Goal: Register for event/course

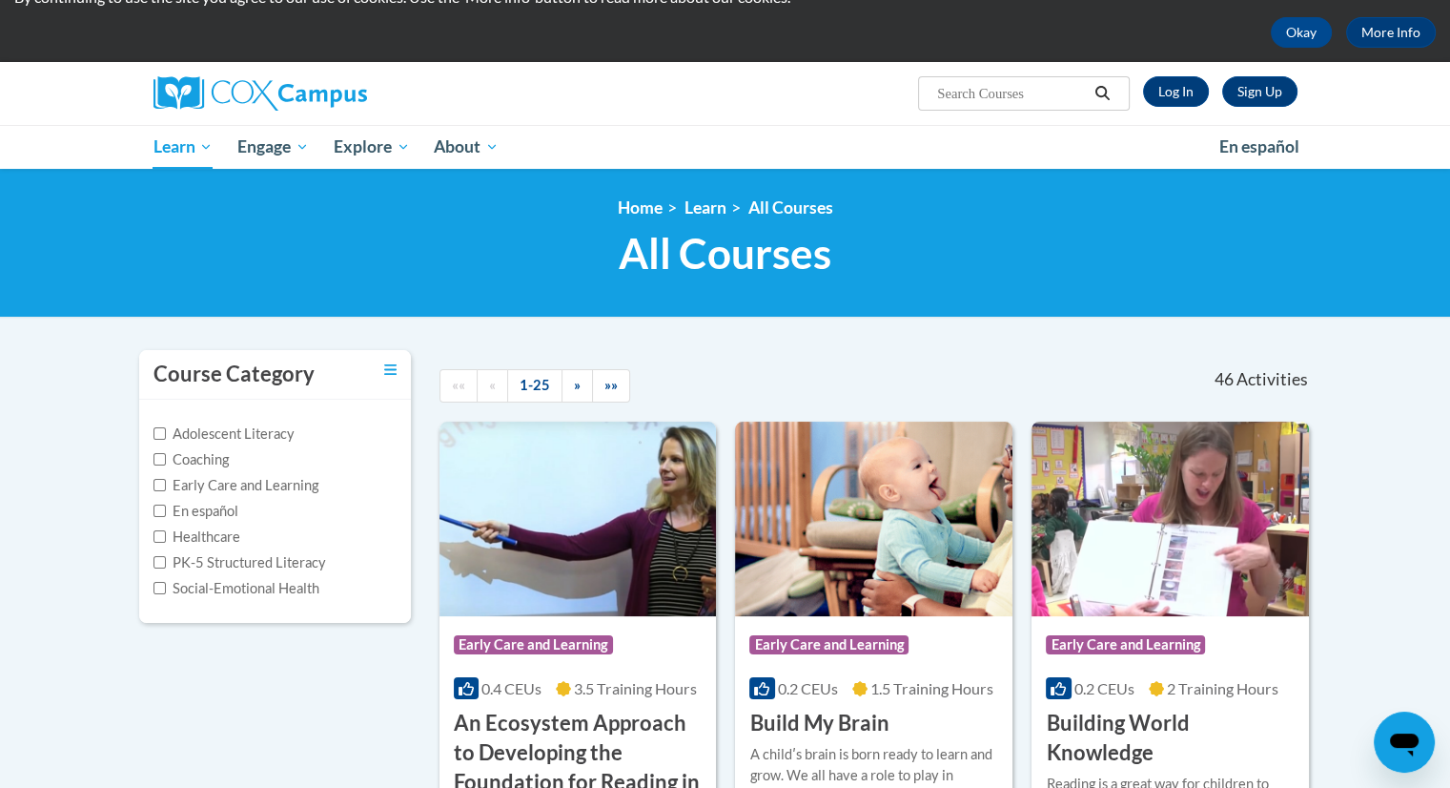
scroll to position [72, 0]
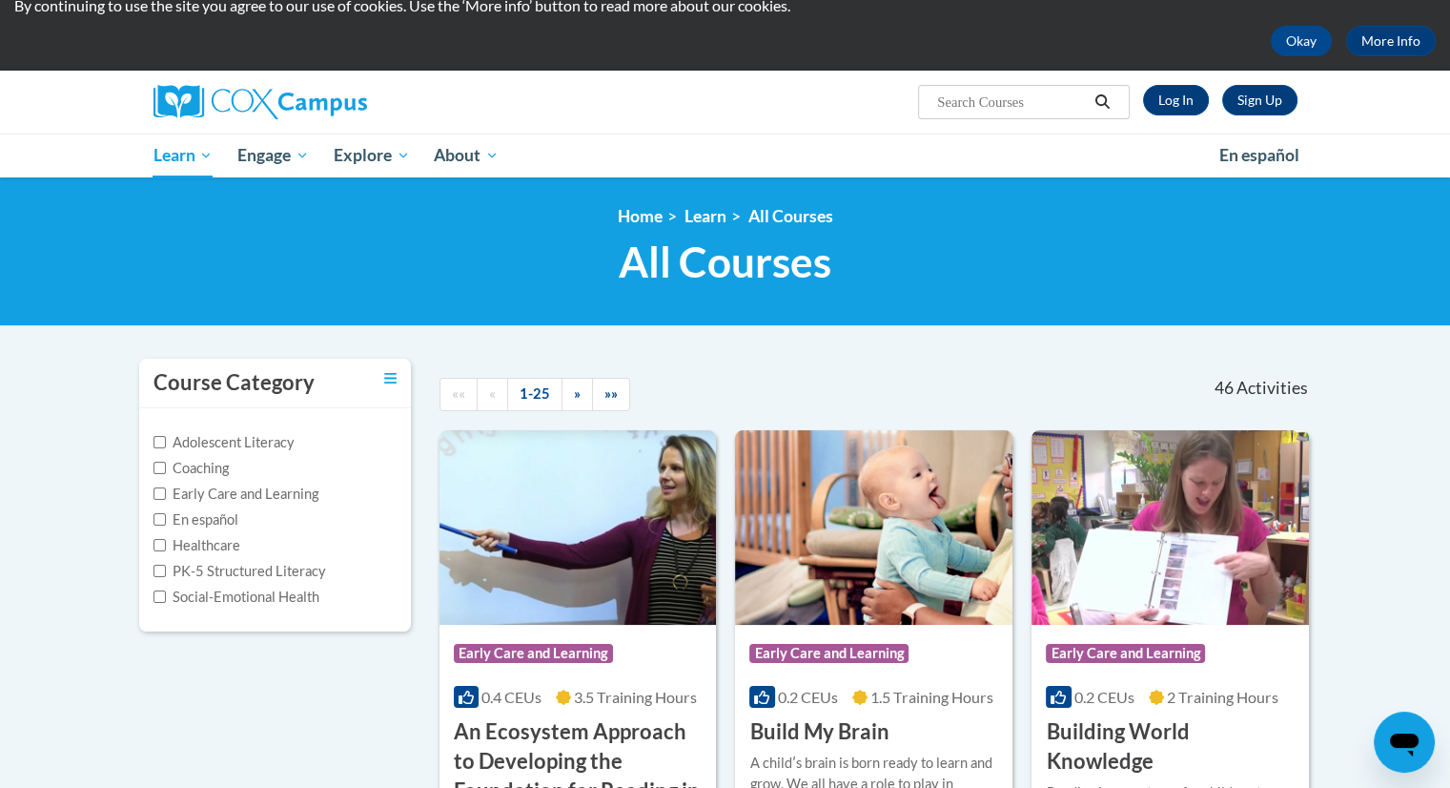
click at [1049, 100] on input "Search..." at bounding box center [1011, 102] width 153 height 23
type input "buid my brain"
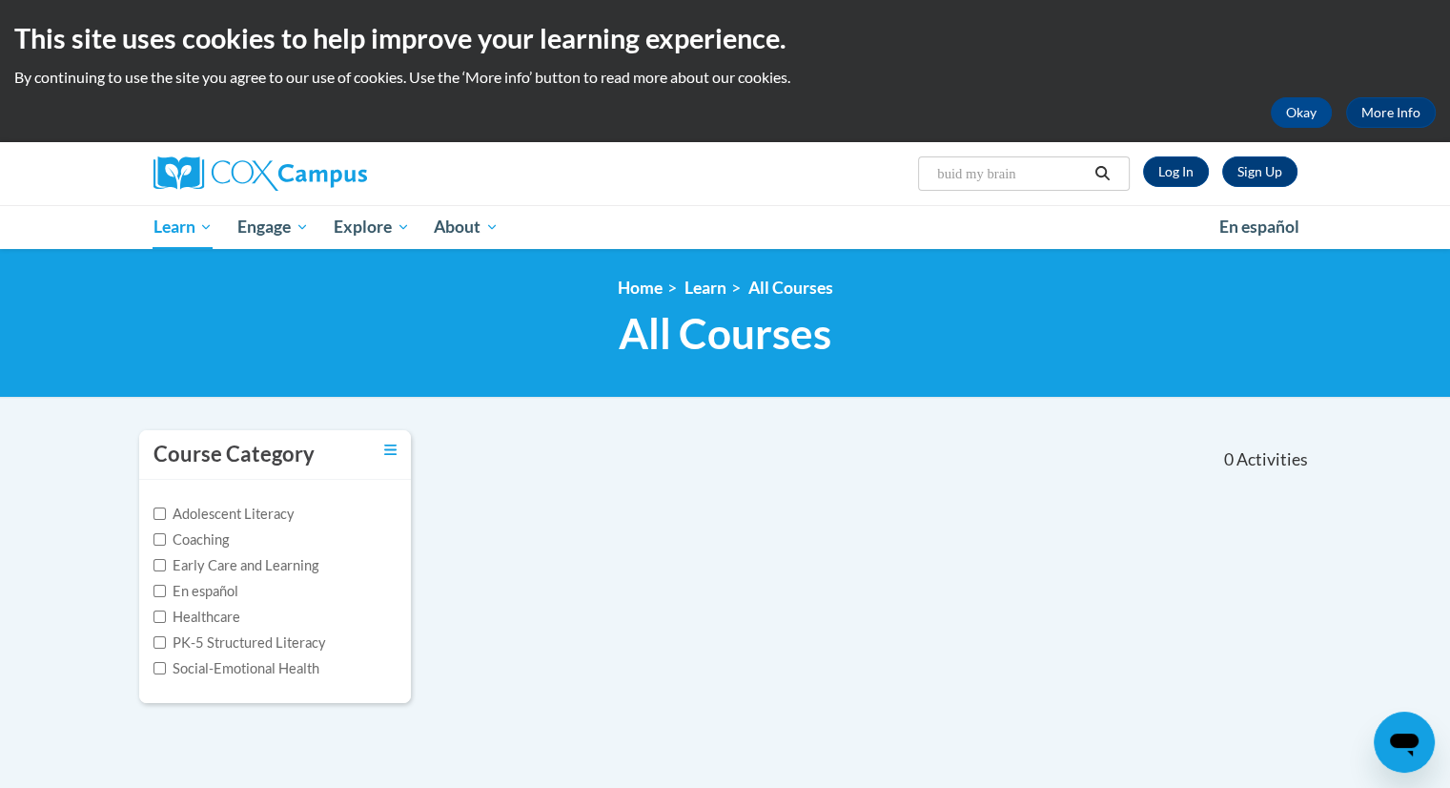
click at [961, 175] on input "buid my brain" at bounding box center [1011, 173] width 153 height 23
type input "build my brain"
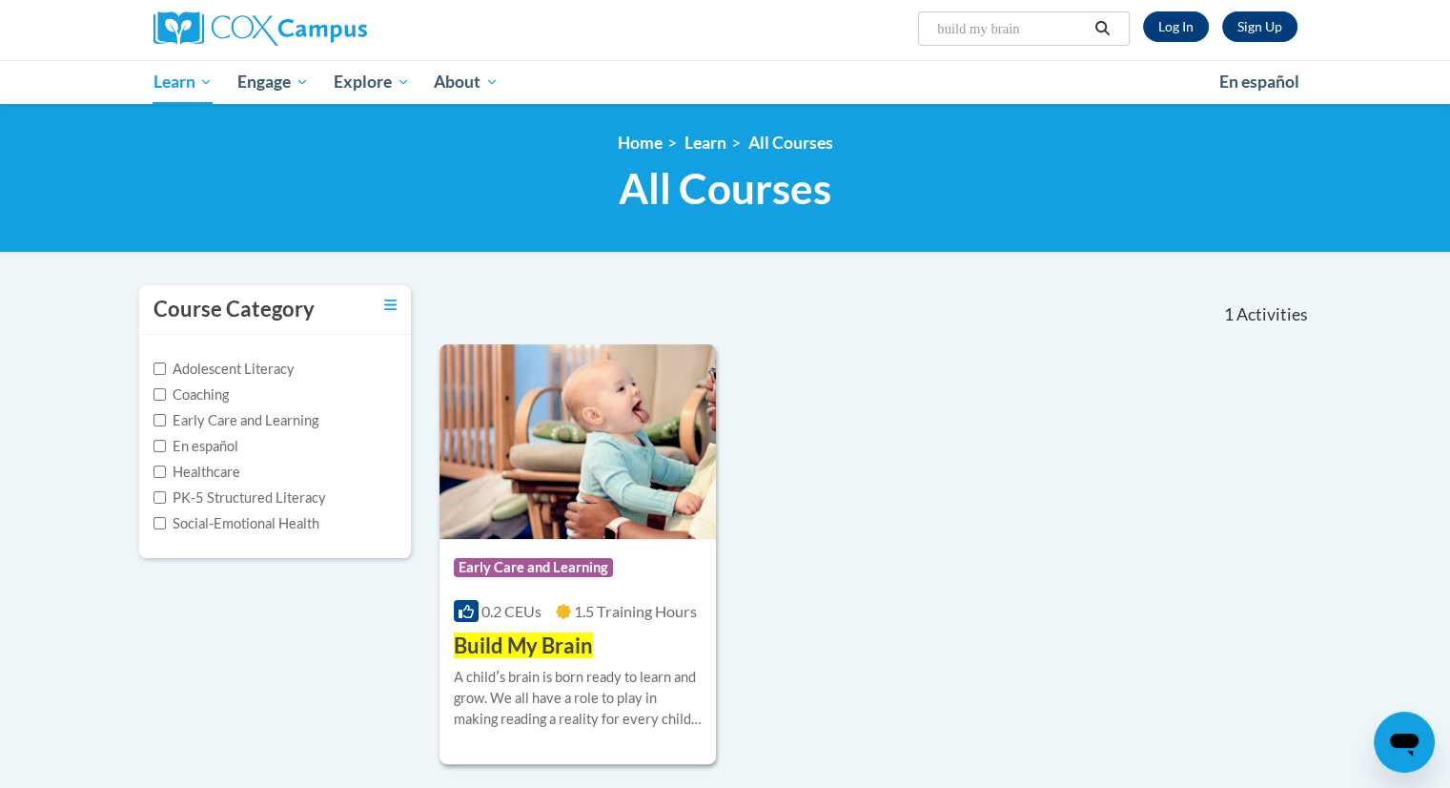
scroll to position [175, 0]
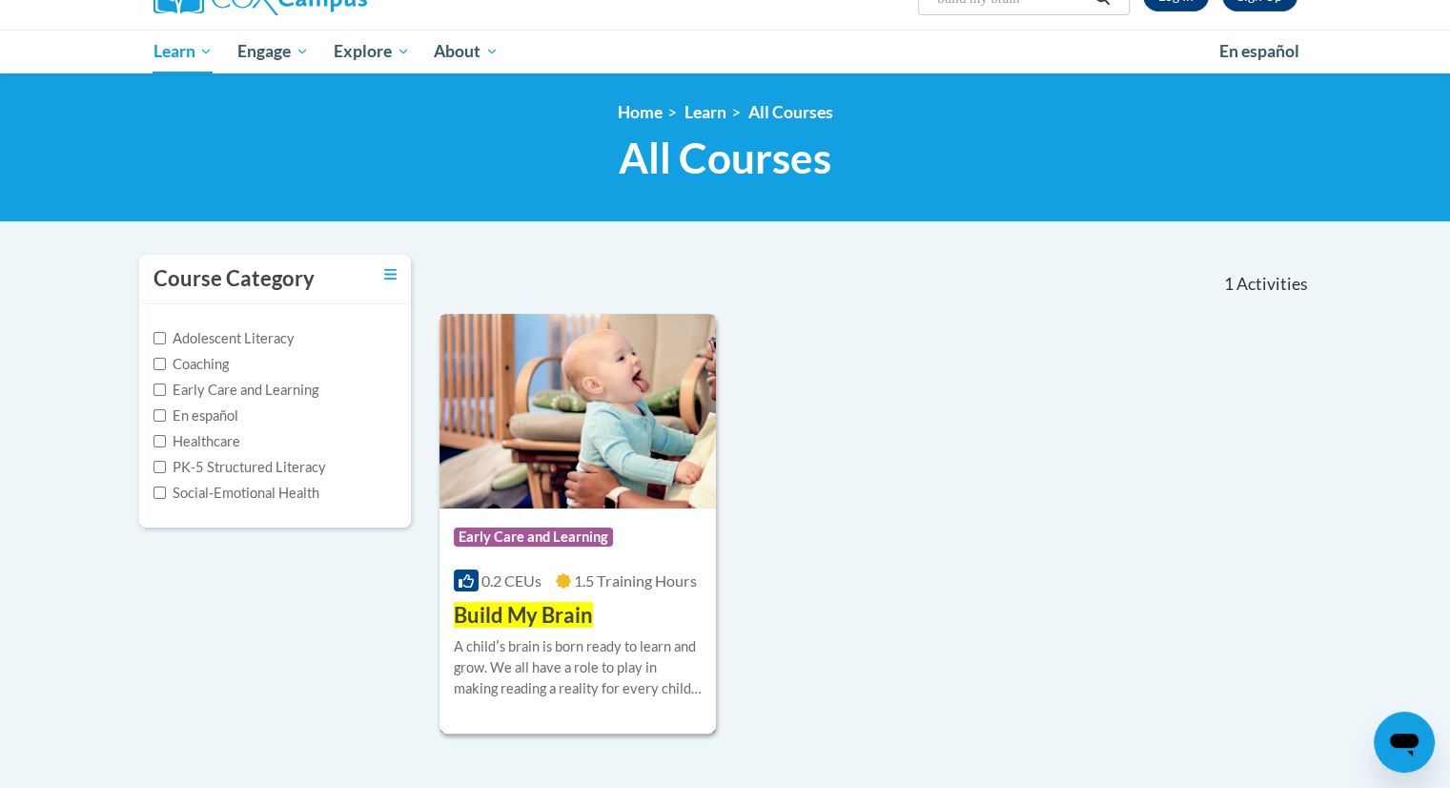
click at [662, 448] on img at bounding box center [578, 411] width 277 height 195
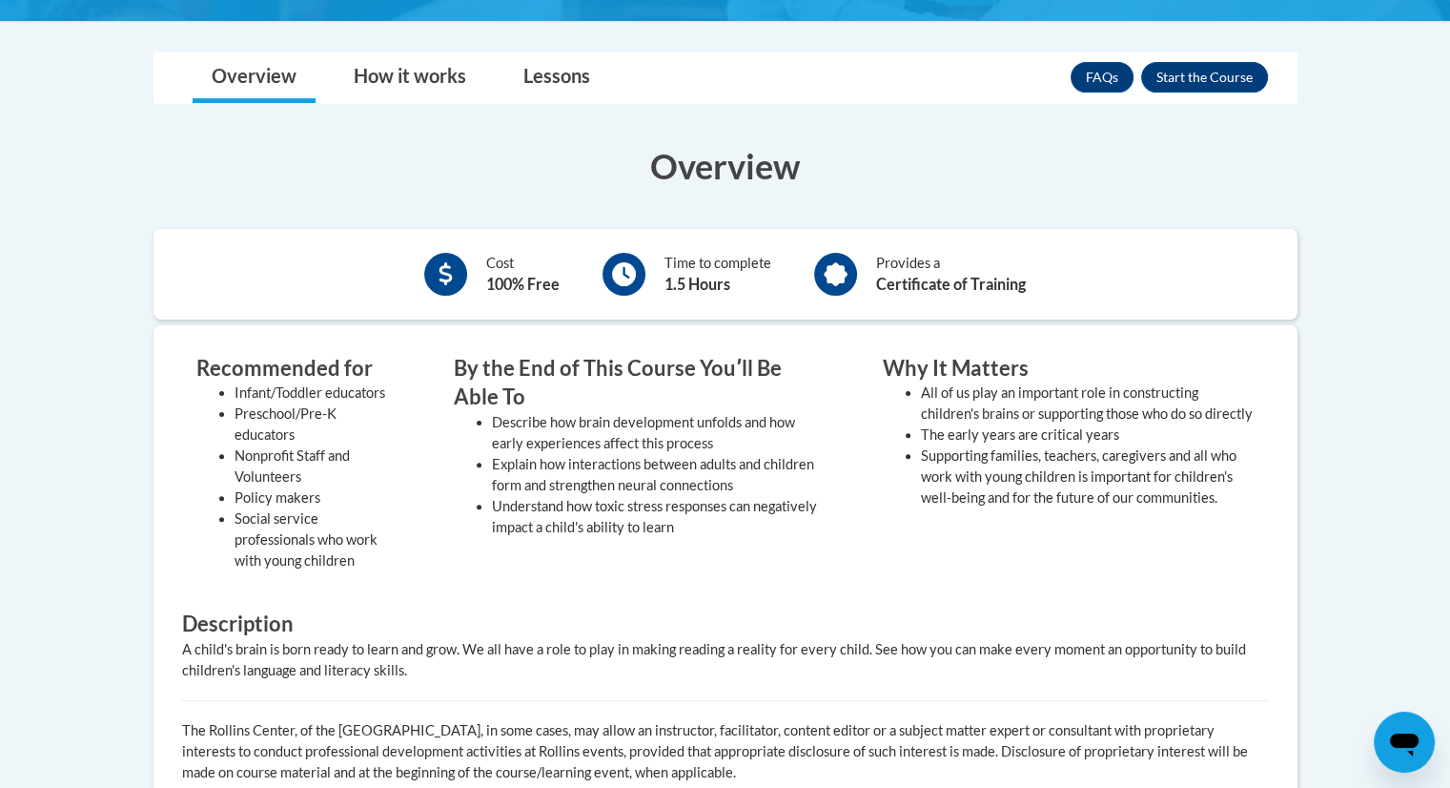
scroll to position [481, 0]
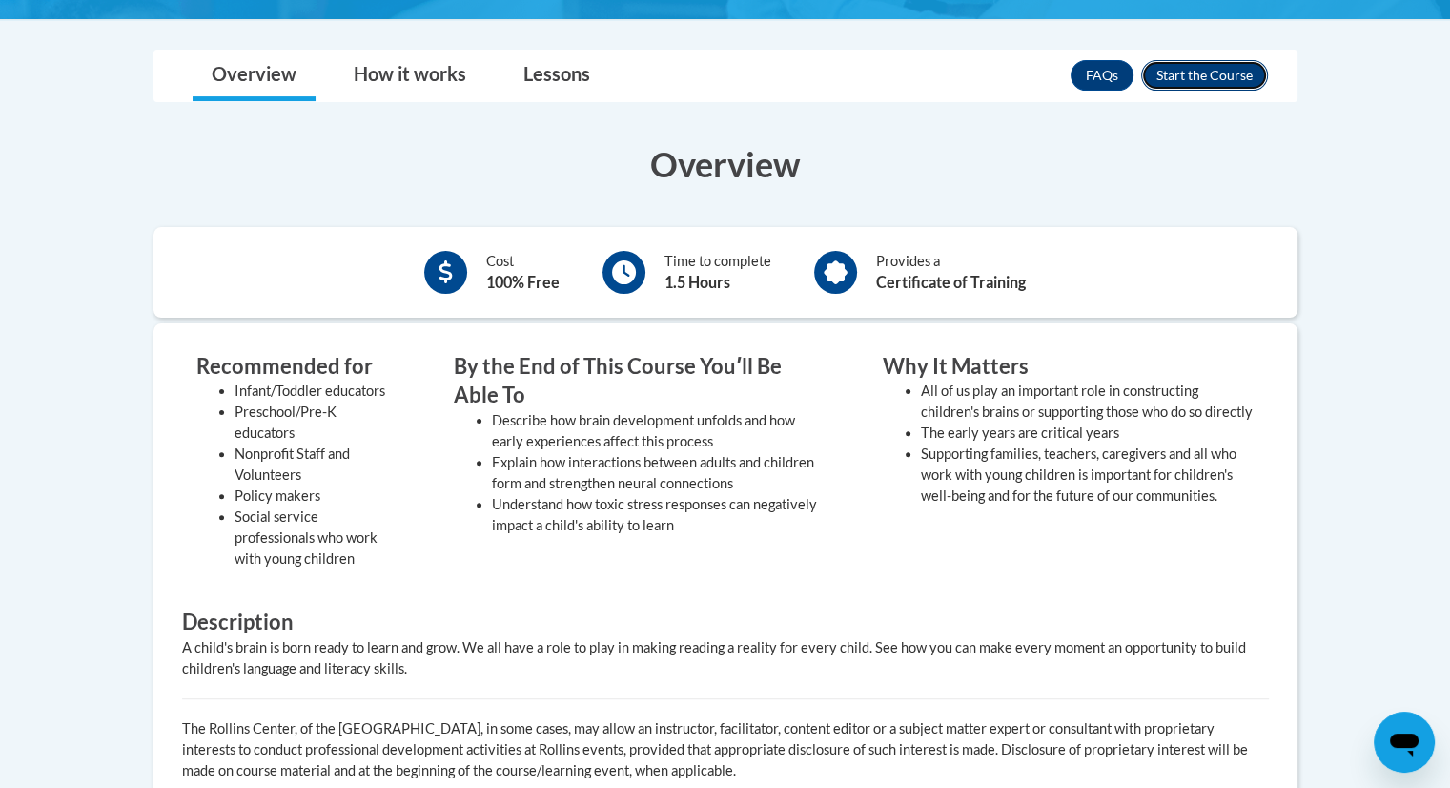
click at [1187, 80] on button "Enroll" at bounding box center [1204, 75] width 127 height 31
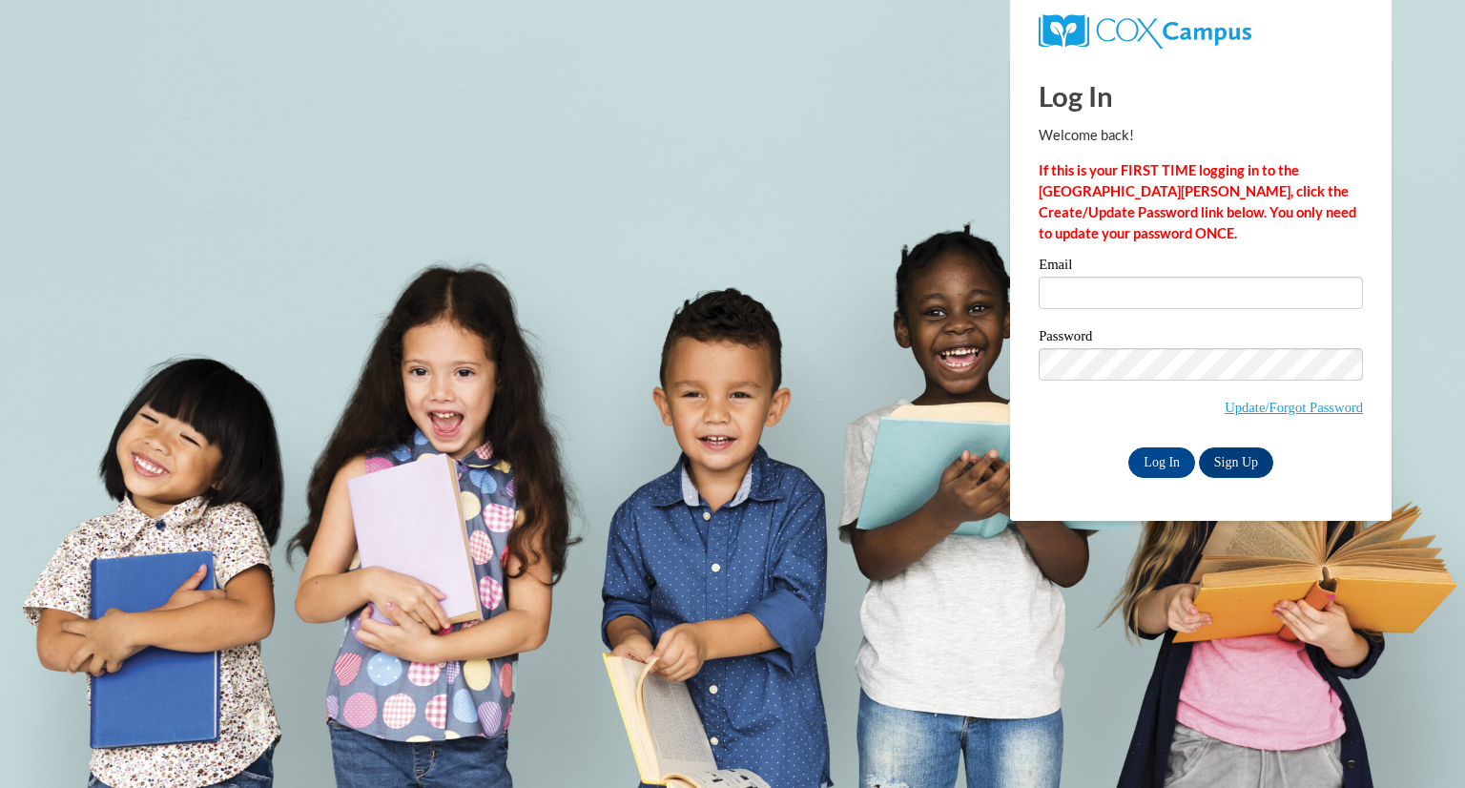
click at [1093, 309] on div "Email" at bounding box center [1200, 290] width 324 height 66
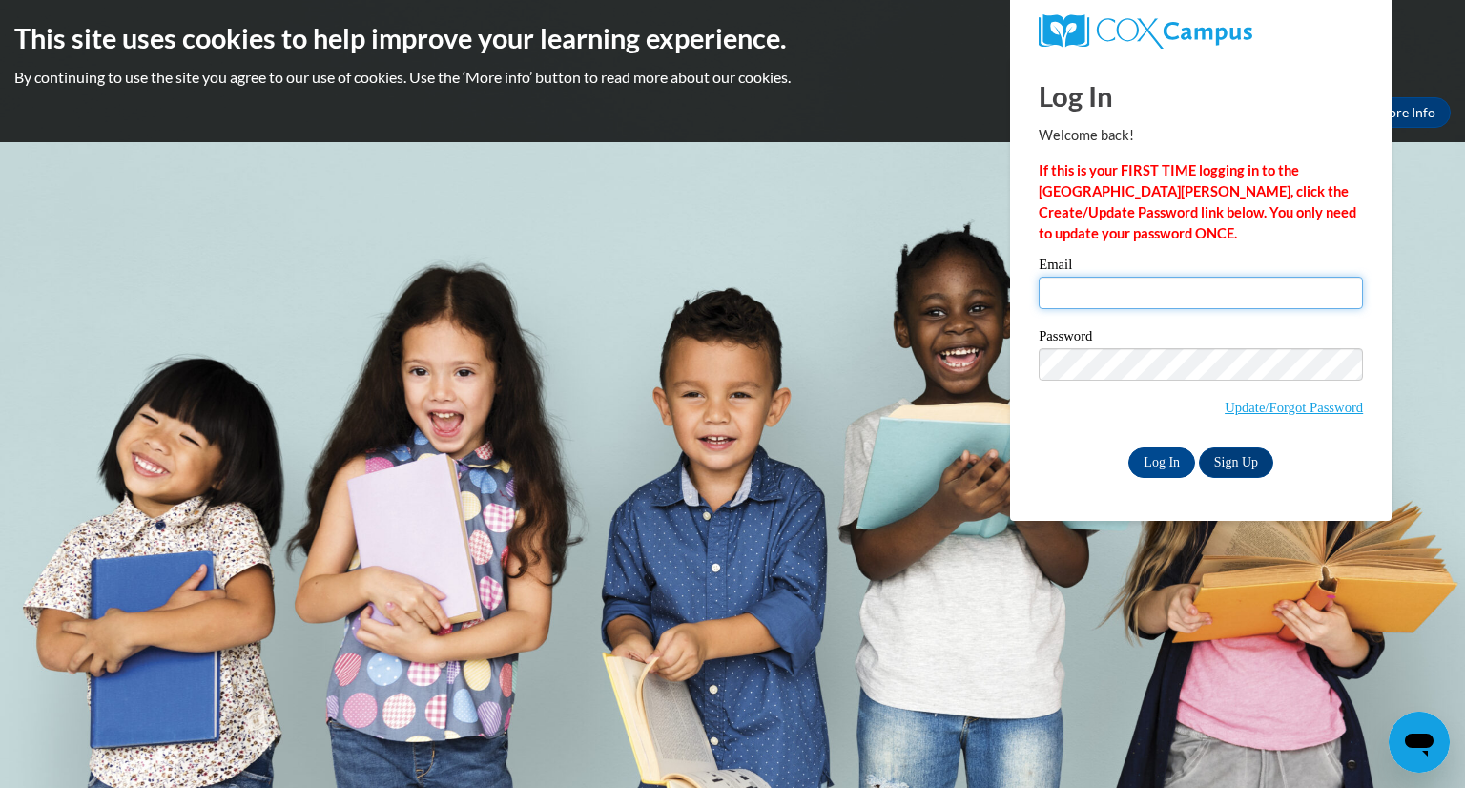
click at [1123, 288] on input "Email" at bounding box center [1200, 293] width 324 height 32
type input "linnetterreyes7@outlook.com"
click at [1179, 463] on input "Log In" at bounding box center [1161, 462] width 67 height 31
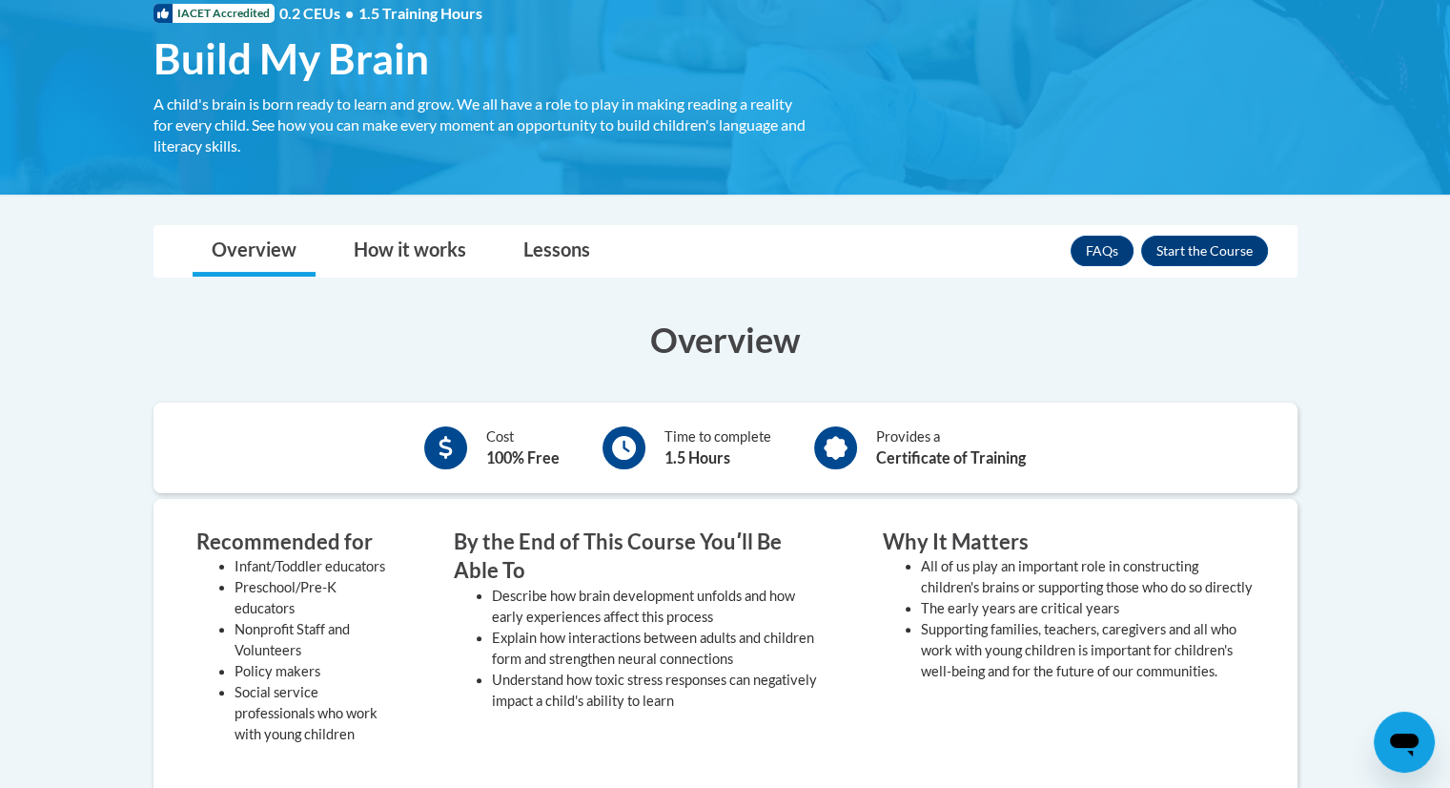
scroll to position [305, 0]
click at [1204, 245] on button "Enroll" at bounding box center [1204, 251] width 127 height 31
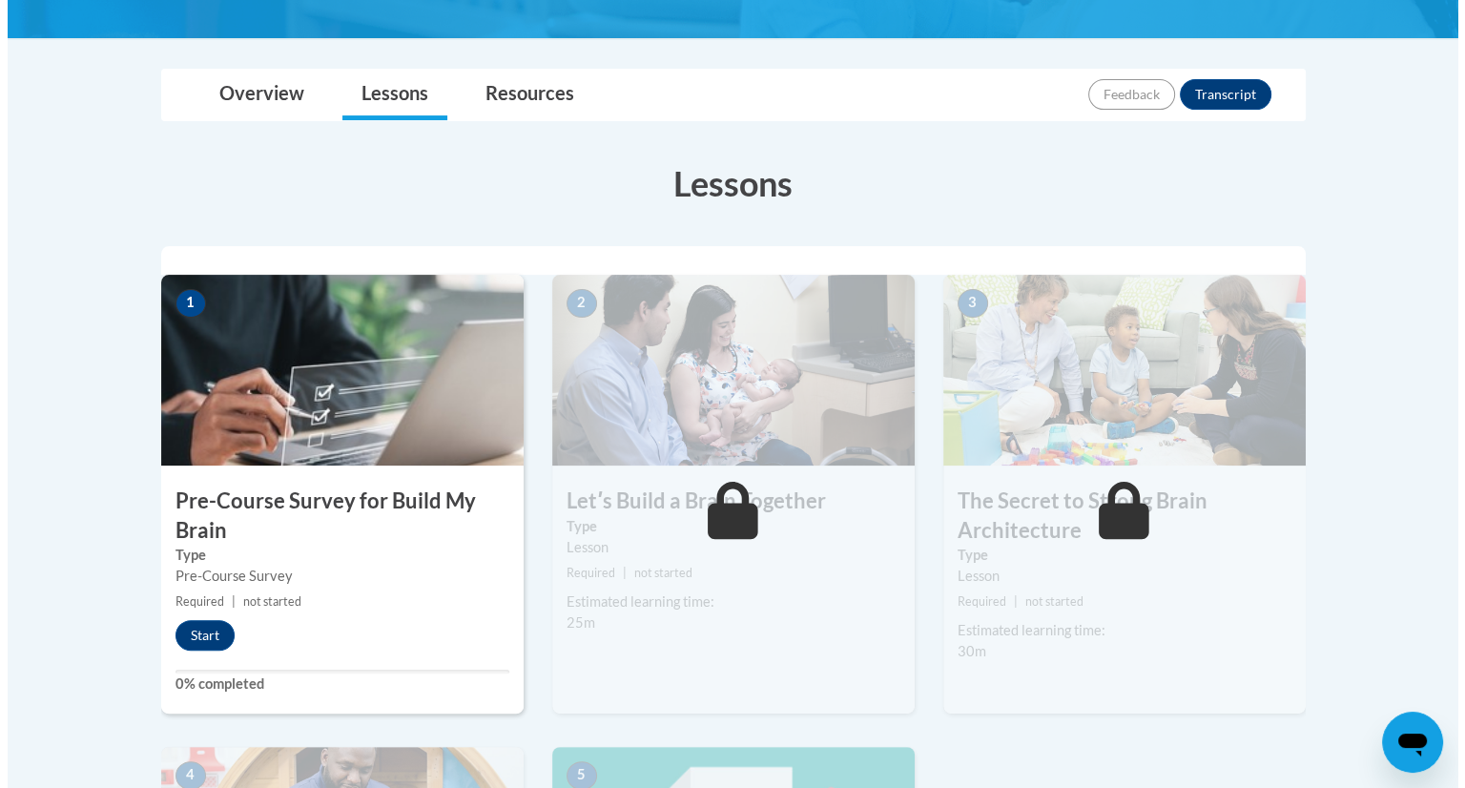
scroll to position [397, 0]
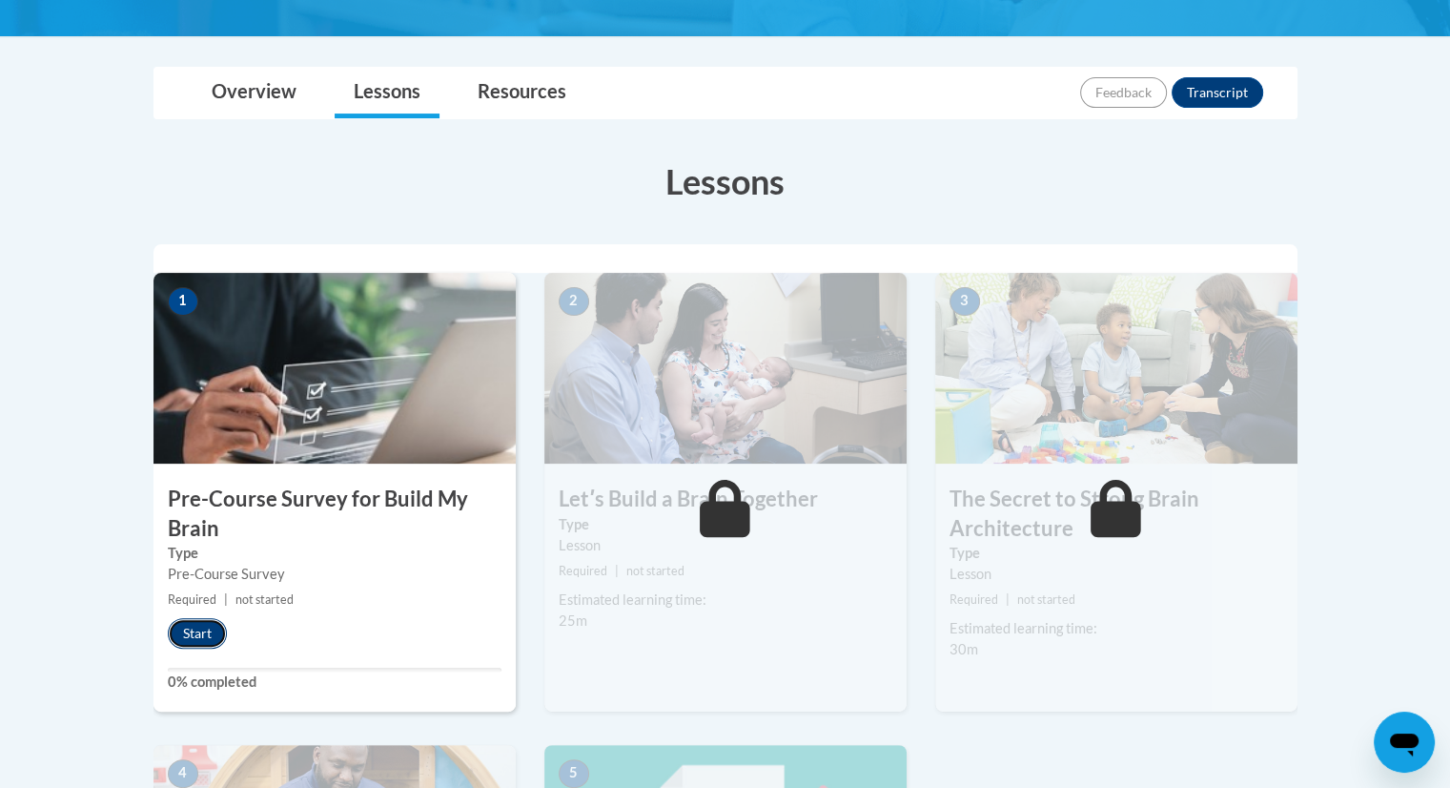
click at [193, 642] on button "Start" at bounding box center [197, 633] width 59 height 31
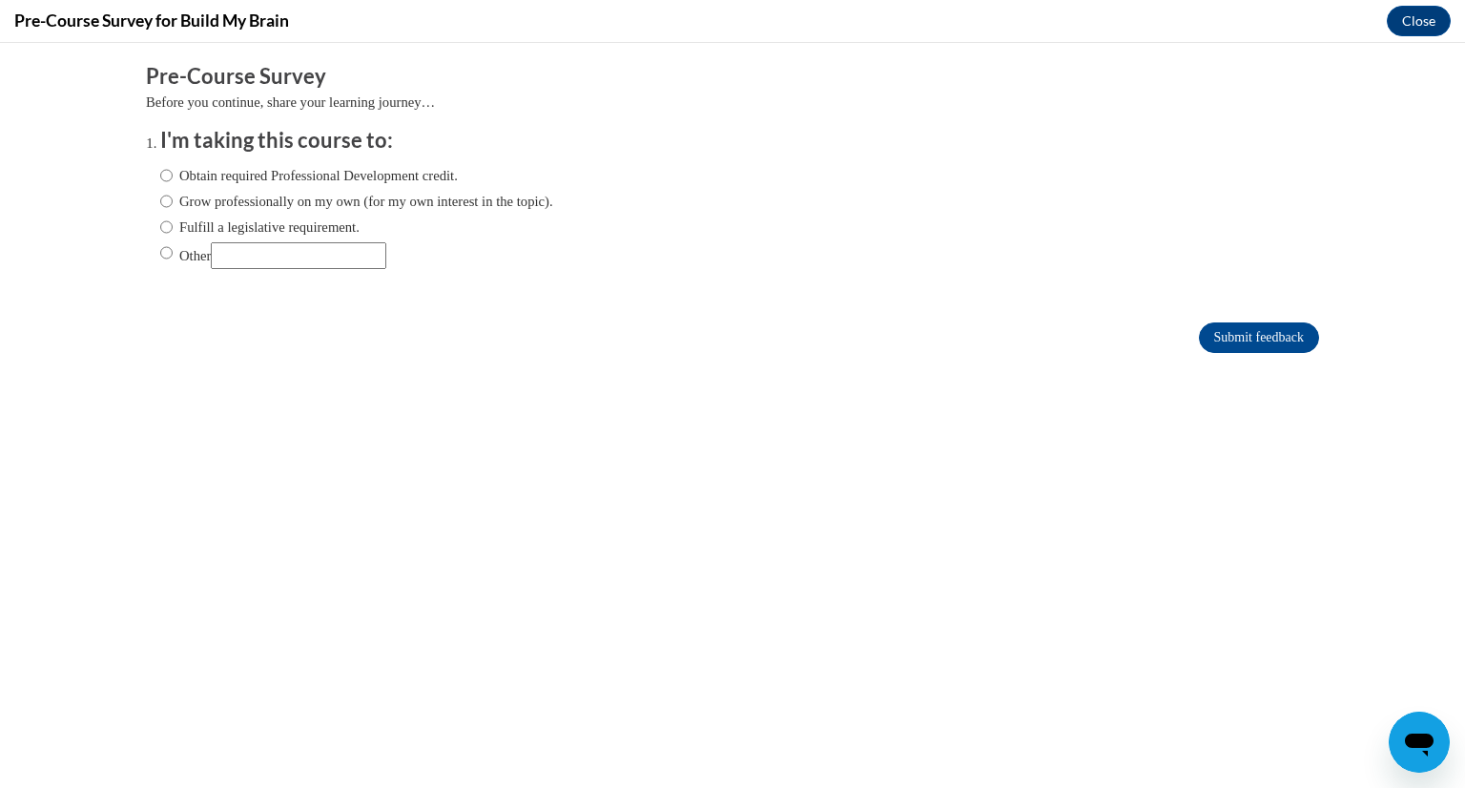
scroll to position [0, 0]
click at [243, 178] on label "Obtain required Professional Development credit." at bounding box center [308, 175] width 297 height 21
click at [173, 178] on input "Obtain required Professional Development credit." at bounding box center [166, 175] width 12 height 21
radio input "true"
click at [1227, 334] on input "Submit feedback" at bounding box center [1259, 337] width 120 height 31
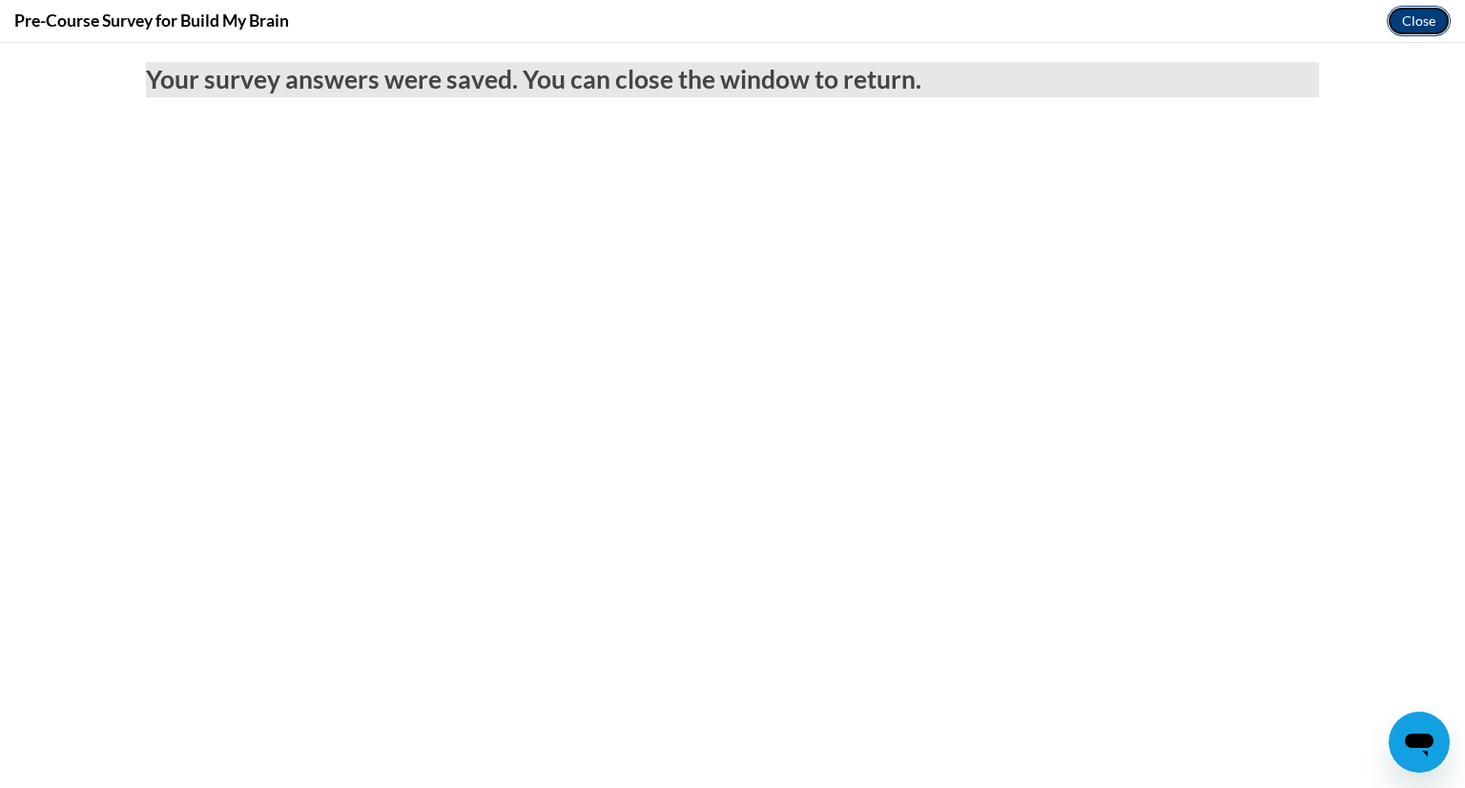
click at [1426, 29] on button "Close" at bounding box center [1418, 21] width 64 height 31
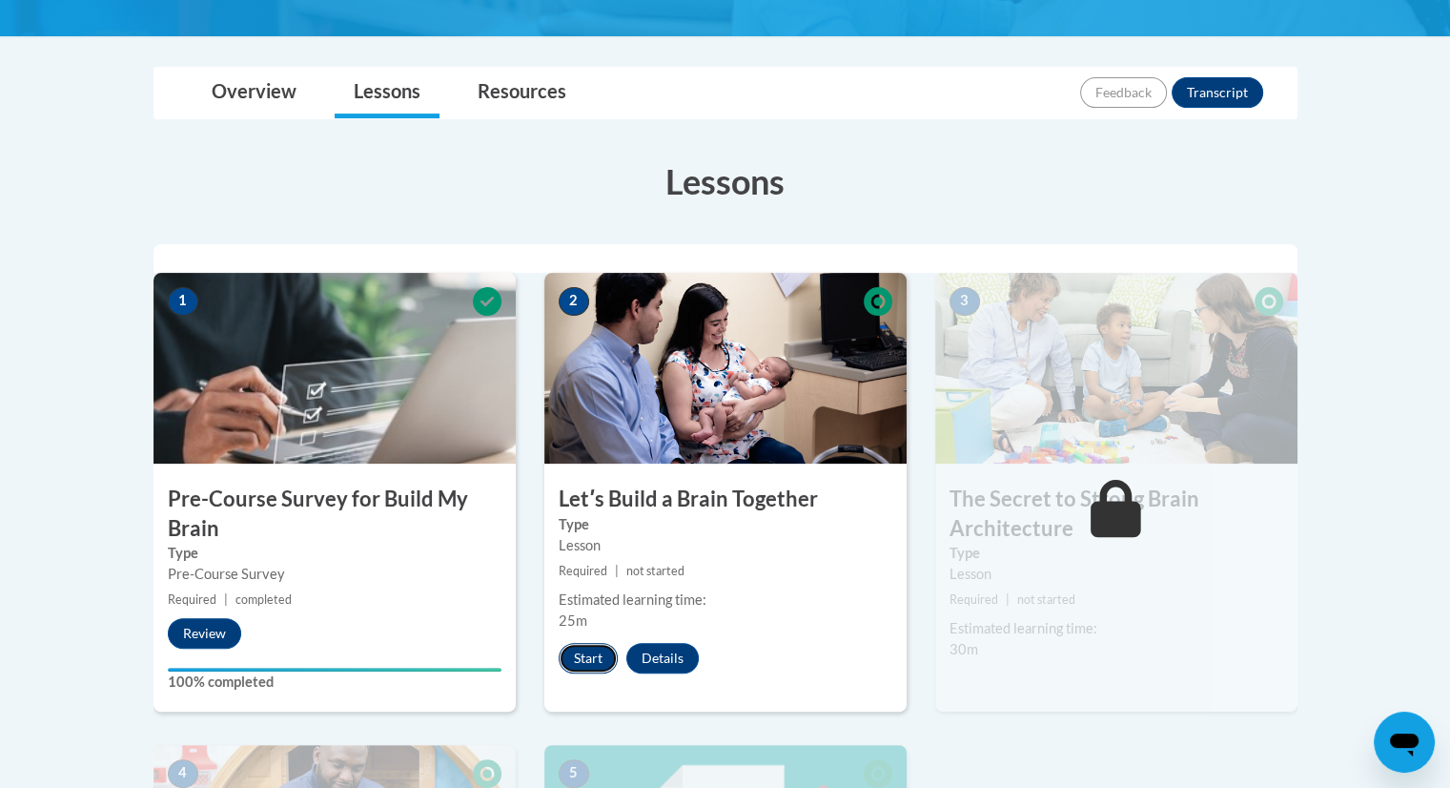
click at [582, 656] on button "Start" at bounding box center [588, 658] width 59 height 31
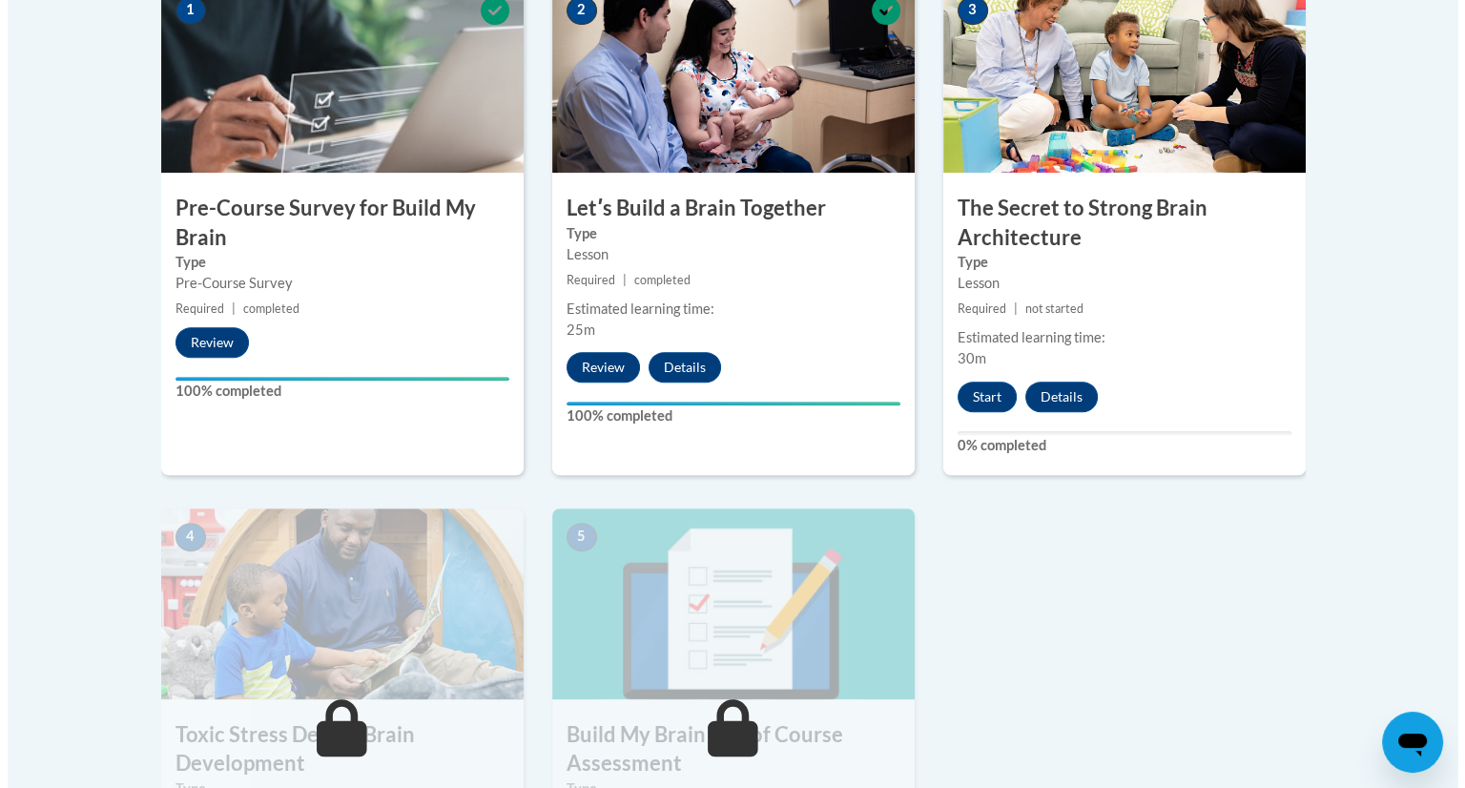
scroll to position [687, 0]
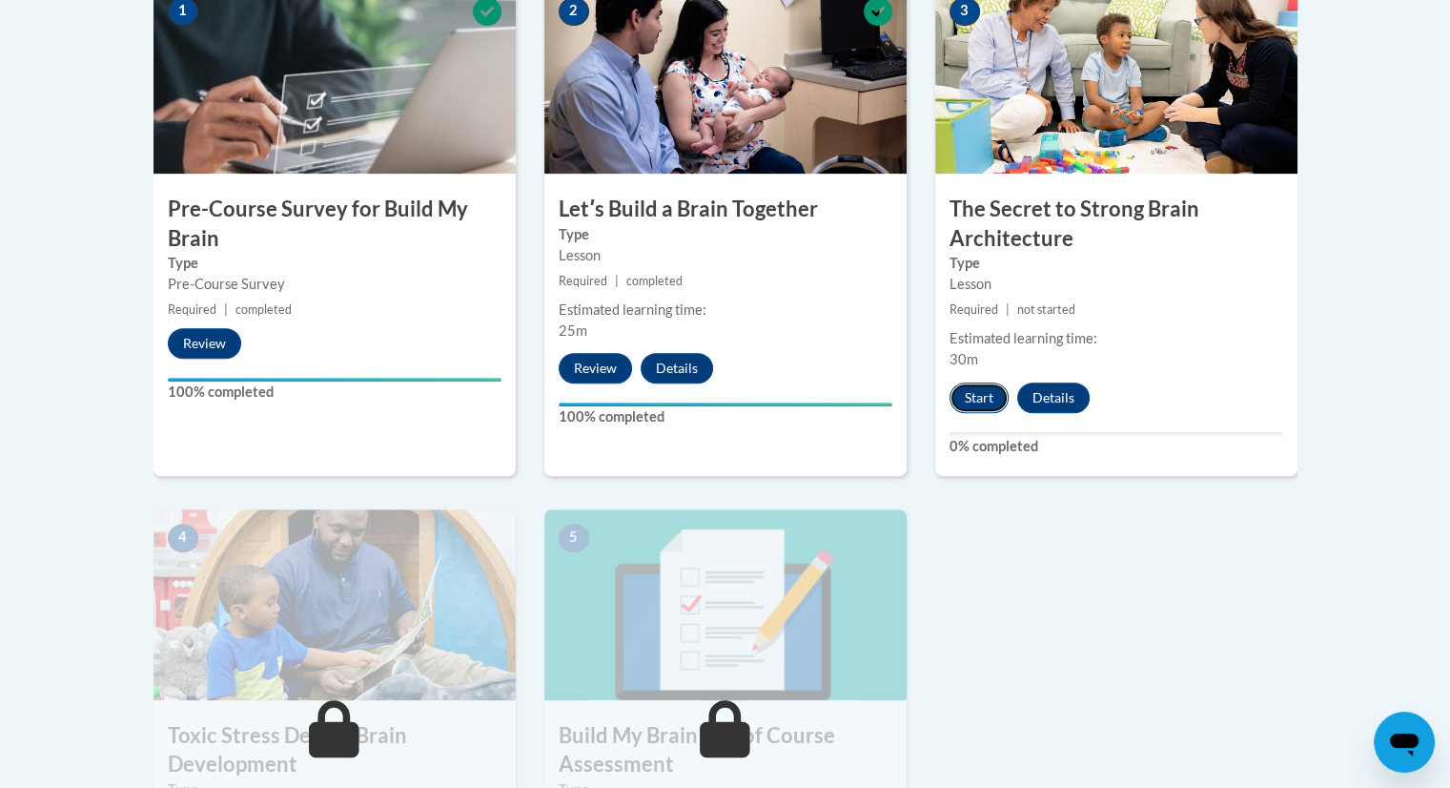
click at [969, 405] on button "Start" at bounding box center [979, 397] width 59 height 31
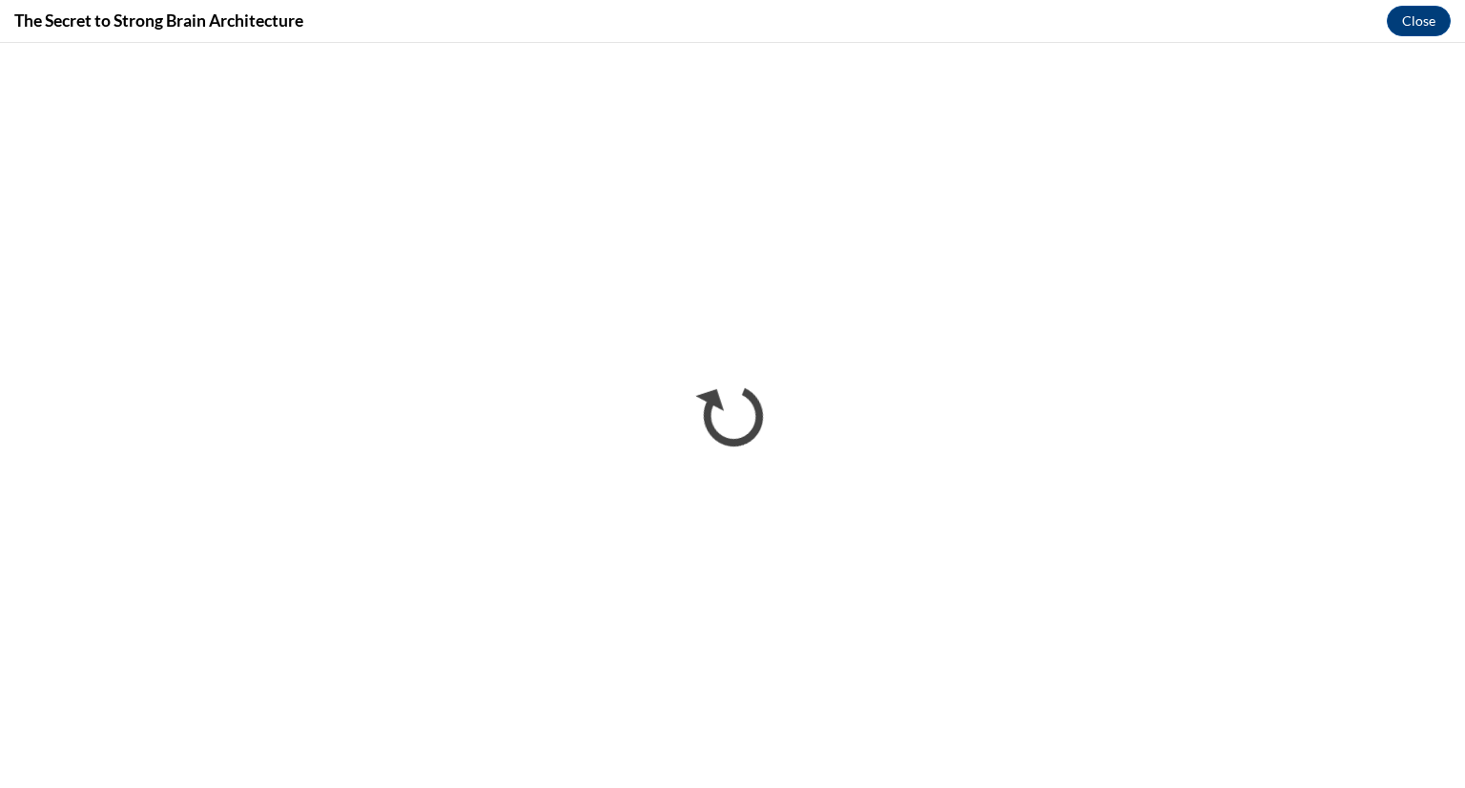
scroll to position [0, 0]
